Goal: Find specific page/section

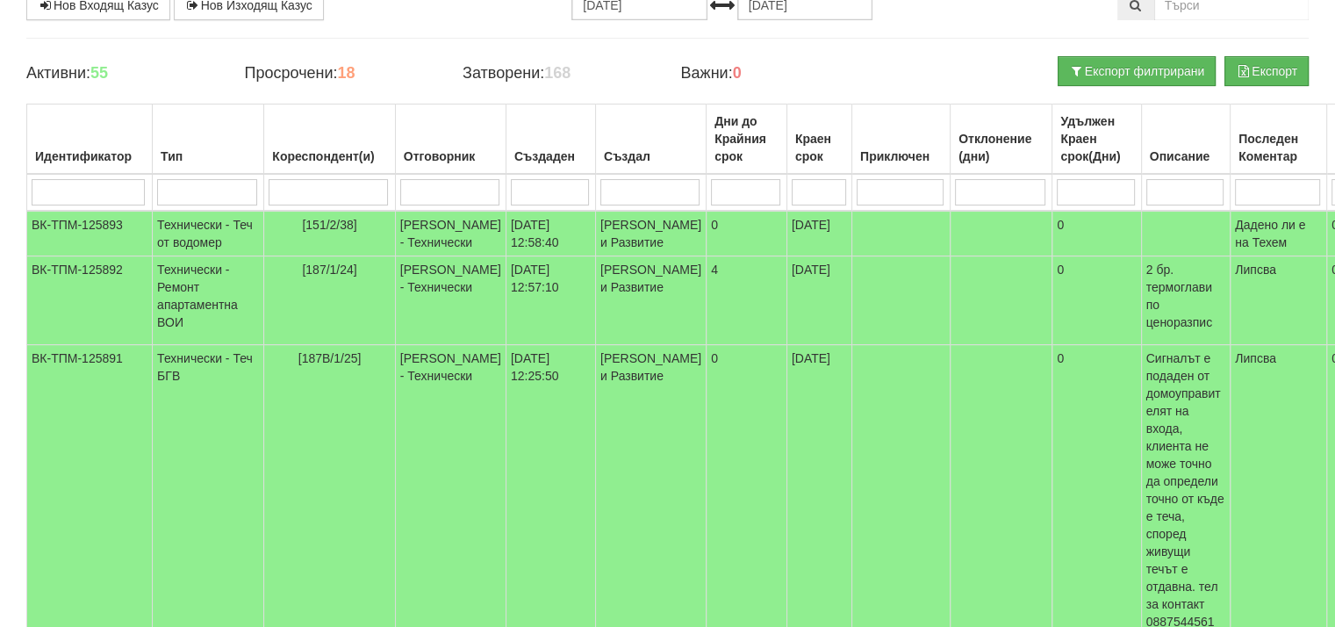
scroll to position [176, 0]
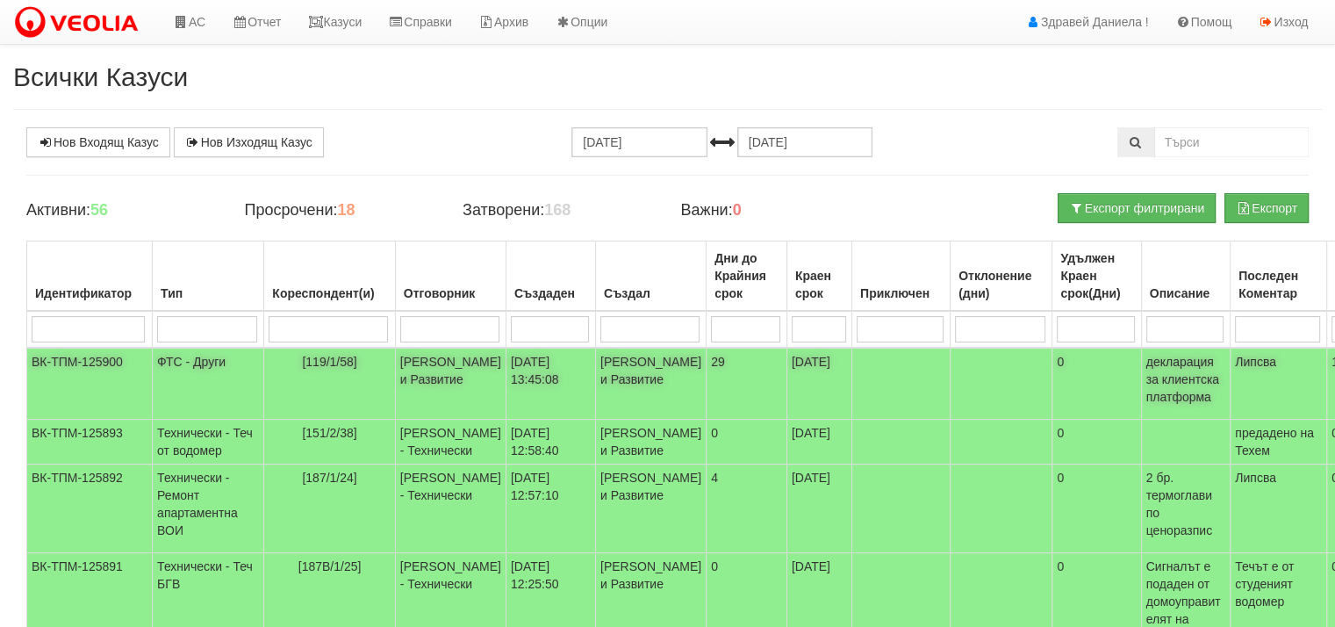
click at [426, 376] on td "[PERSON_NAME] и Развитие" at bounding box center [450, 384] width 111 height 72
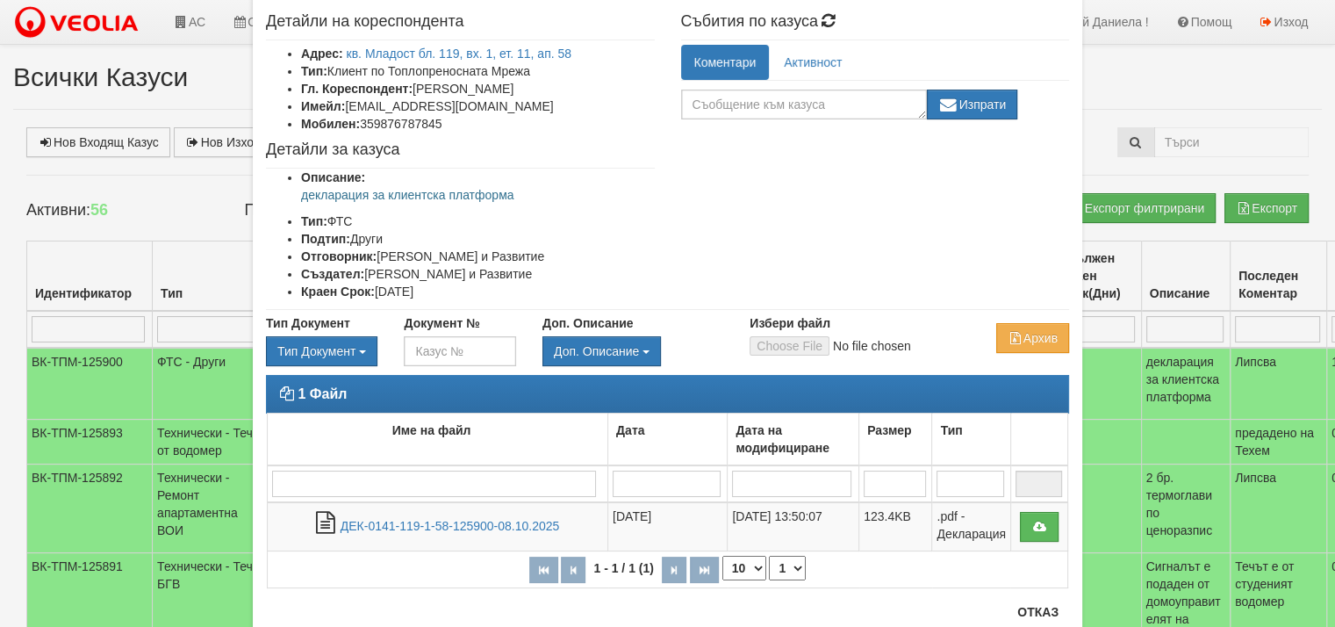
scroll to position [88, 0]
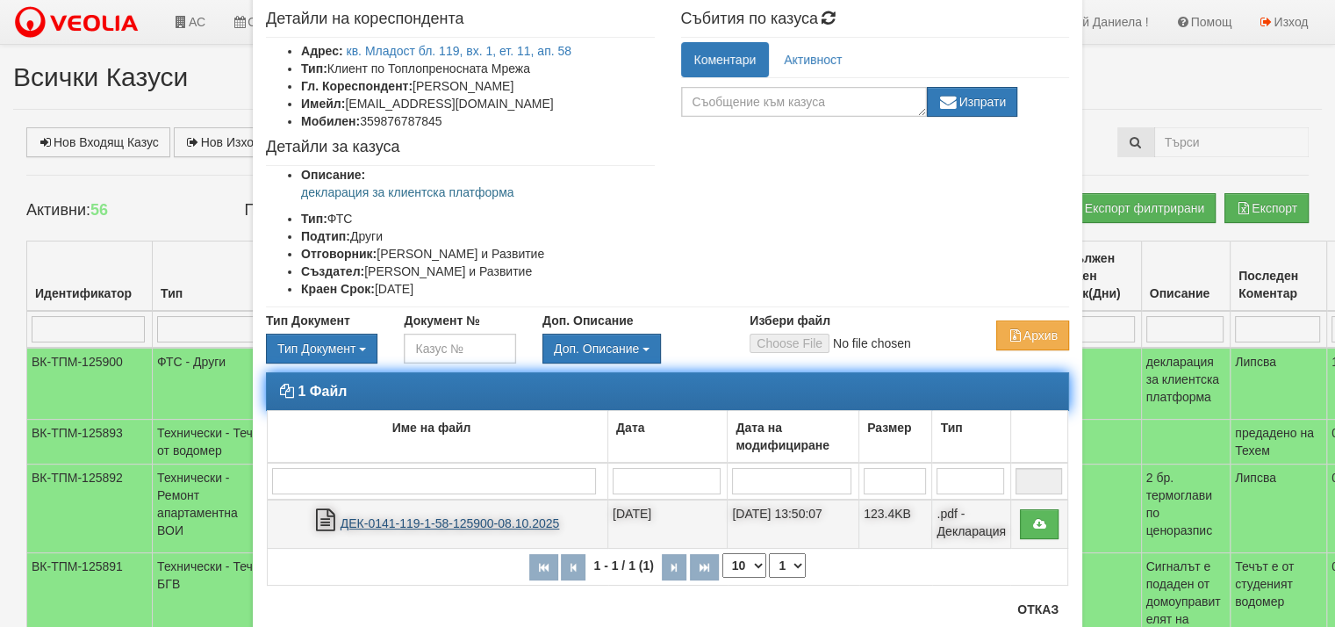
click at [487, 524] on link "ДЕК-0141-119-1-58-125900-08.10.2025" at bounding box center [450, 523] width 219 height 14
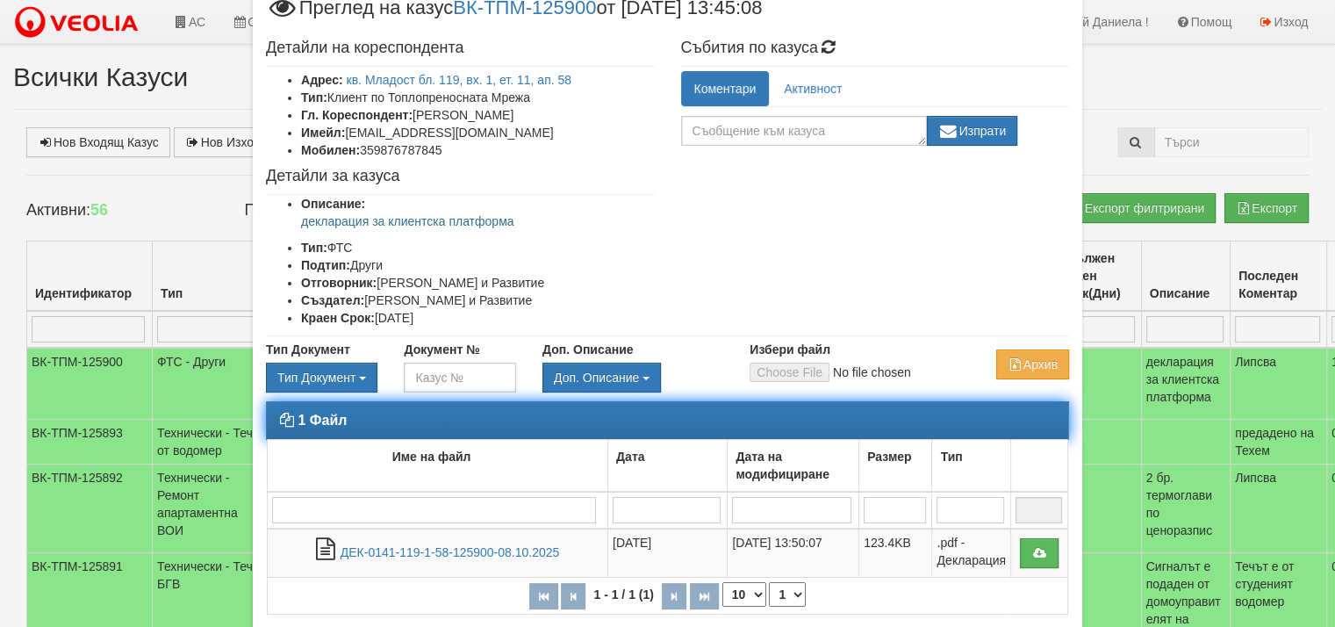
scroll to position [140, 0]
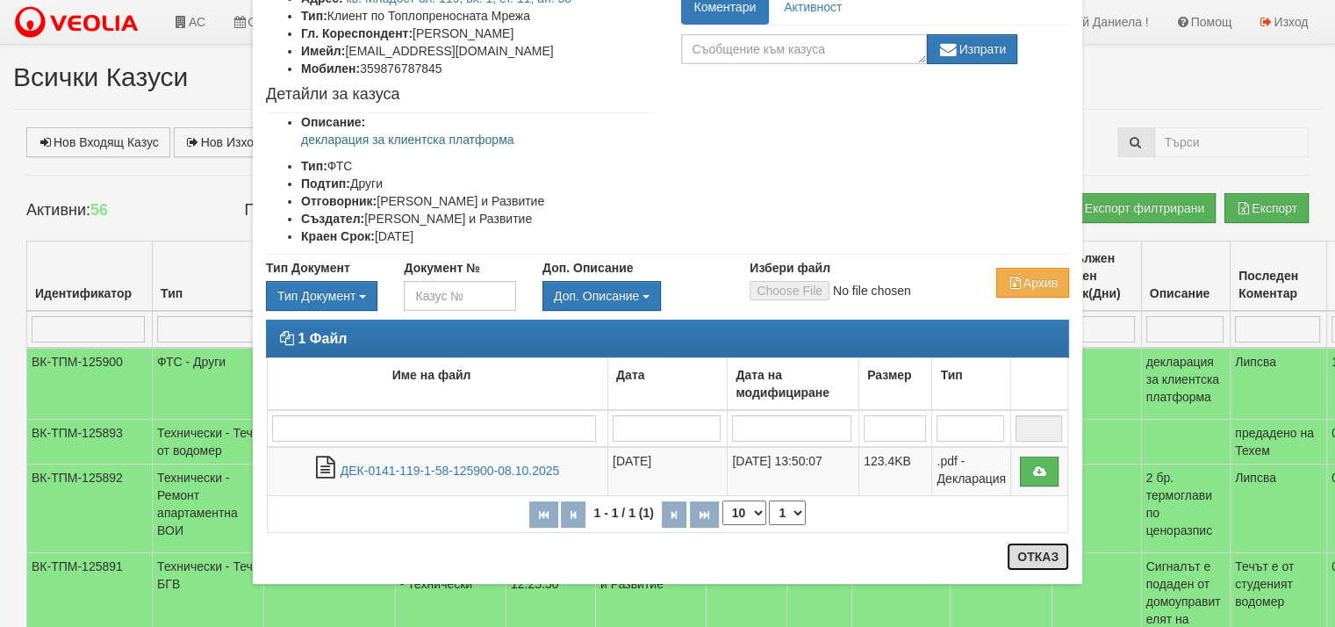
click at [1029, 556] on button "Отказ" at bounding box center [1038, 556] width 62 height 28
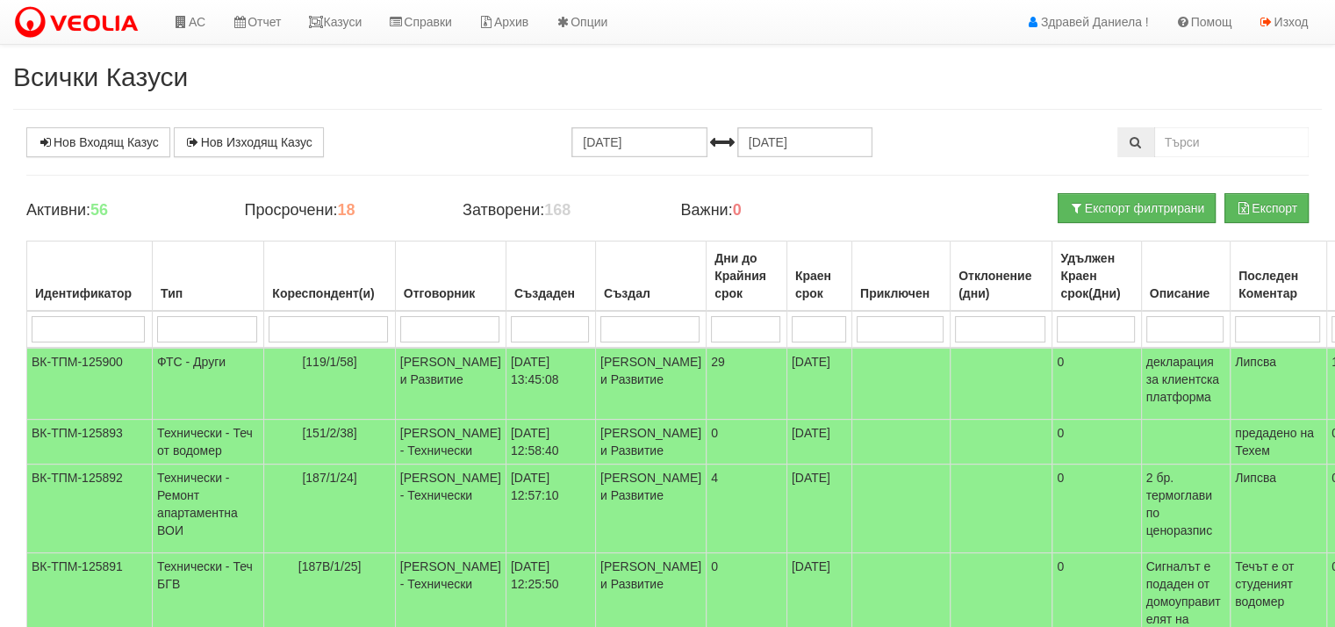
scroll to position [0, 0]
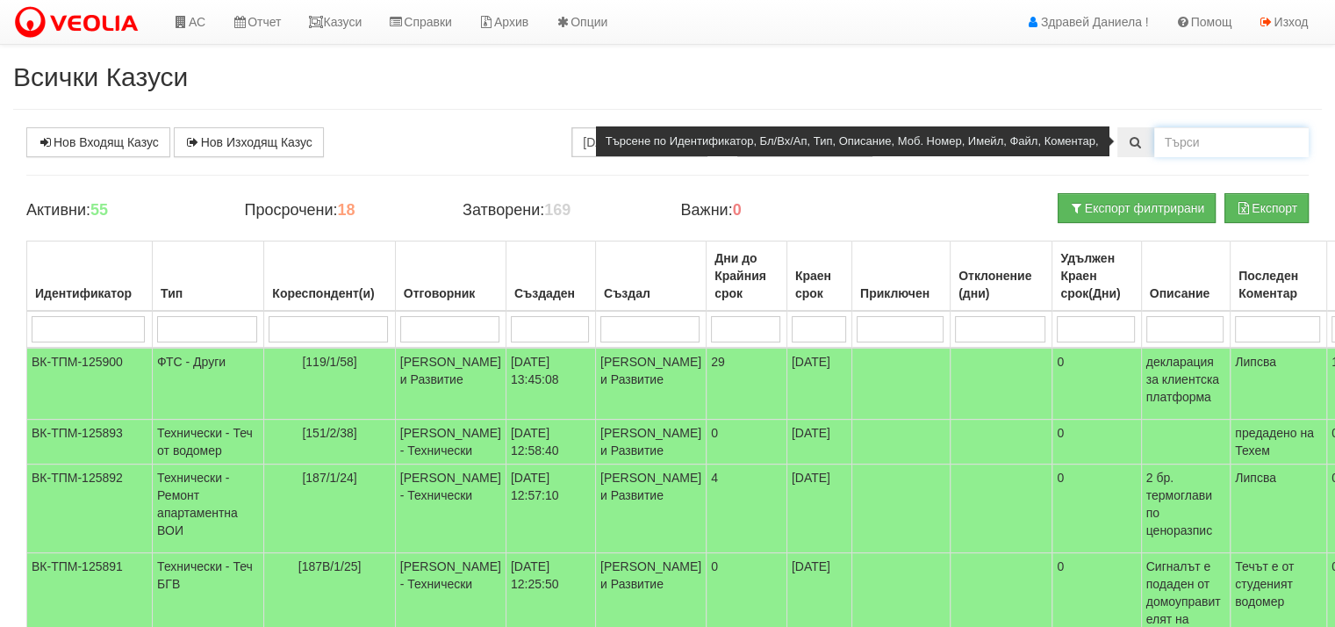
click at [1195, 141] on input "text" at bounding box center [1231, 142] width 155 height 30
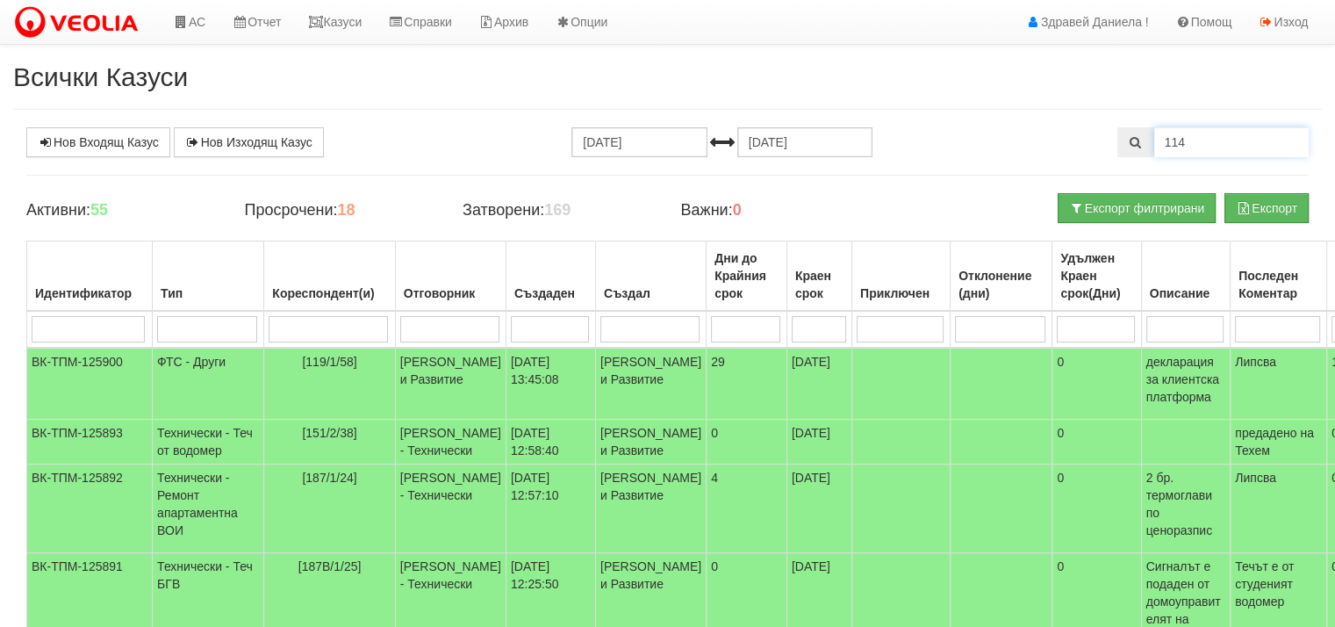
type input "114"
